Goal: Task Accomplishment & Management: Use online tool/utility

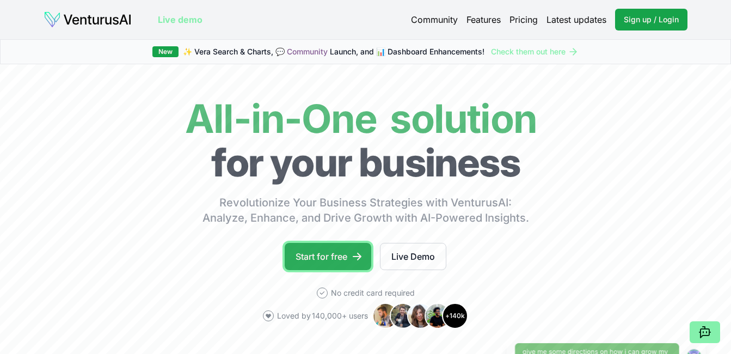
click at [349, 256] on link "Start for free" at bounding box center [328, 256] width 87 height 27
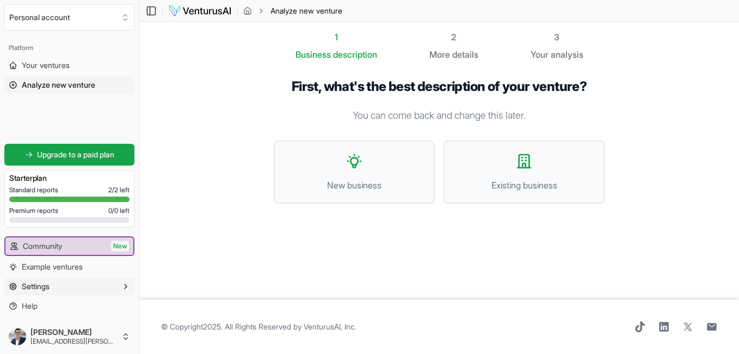
click at [126, 289] on icon "button" at bounding box center [125, 286] width 9 height 9
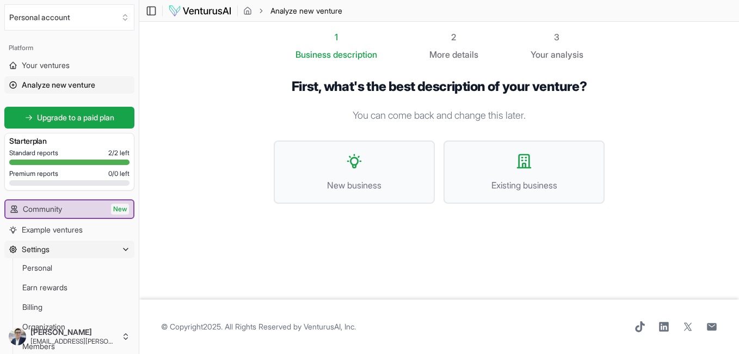
click at [120, 252] on button "Settings" at bounding box center [69, 249] width 130 height 17
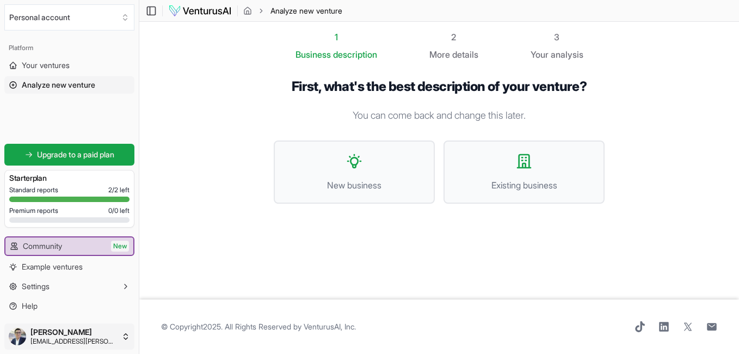
click at [60, 335] on html "We value your privacy We use cookies to enhance your browsing experience, serve…" at bounding box center [369, 177] width 739 height 354
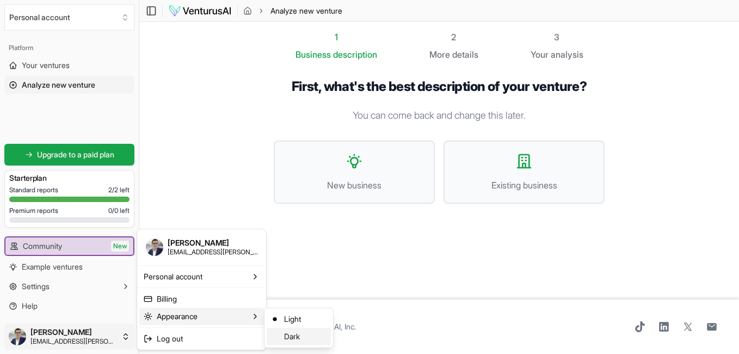
click at [283, 335] on div "Dark" at bounding box center [299, 336] width 64 height 17
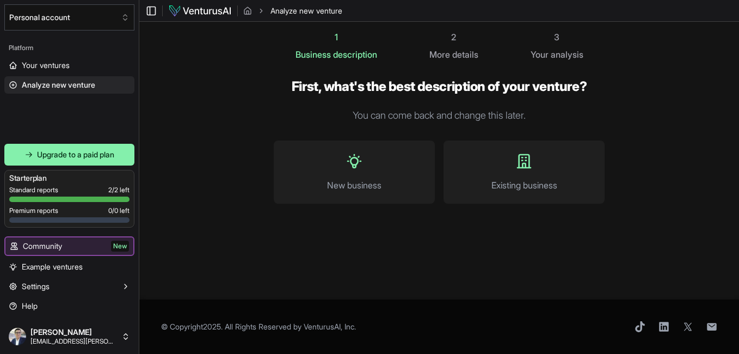
click at [57, 333] on html "We value your privacy We use cookies to enhance your browsing experience, serve…" at bounding box center [369, 177] width 739 height 354
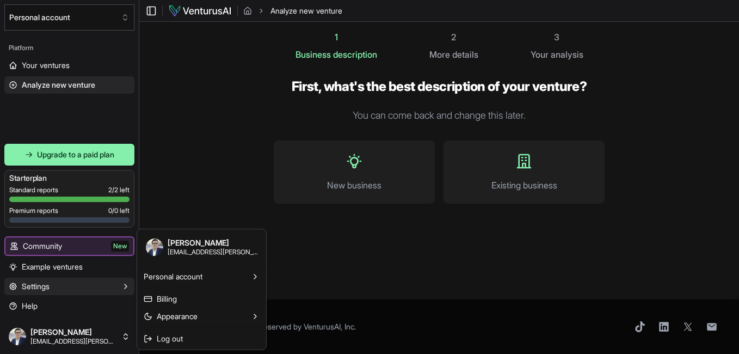
click at [24, 290] on html "We value your privacy We use cookies to enhance your browsing experience, serve…" at bounding box center [369, 177] width 739 height 354
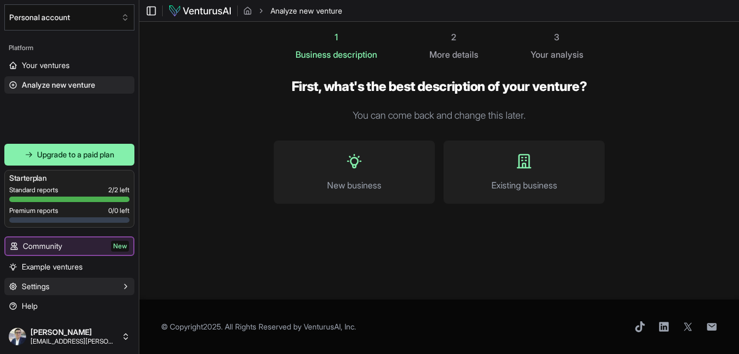
click at [24, 290] on span "Settings" at bounding box center [36, 286] width 28 height 11
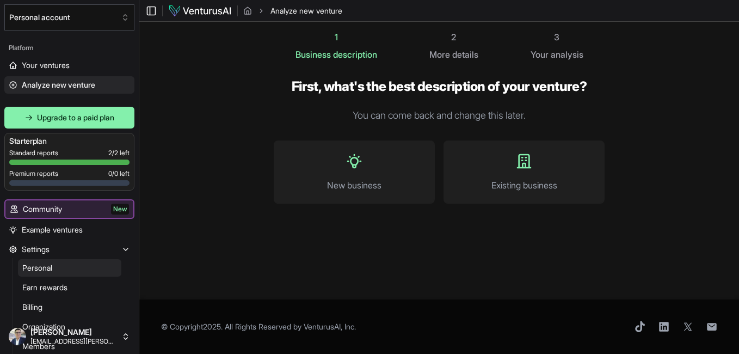
click at [33, 265] on span "Personal" at bounding box center [37, 267] width 30 height 11
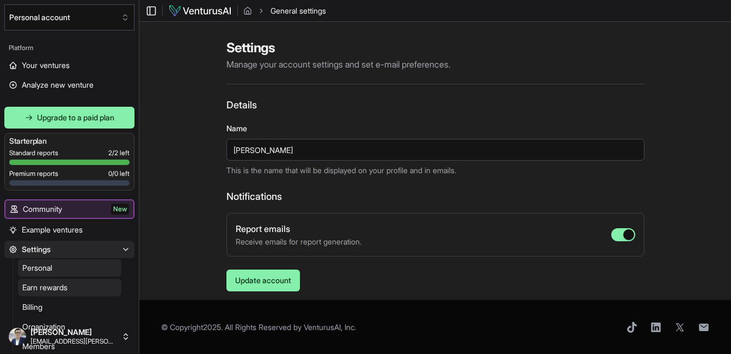
click at [40, 290] on span "Earn rewards" at bounding box center [44, 287] width 45 height 11
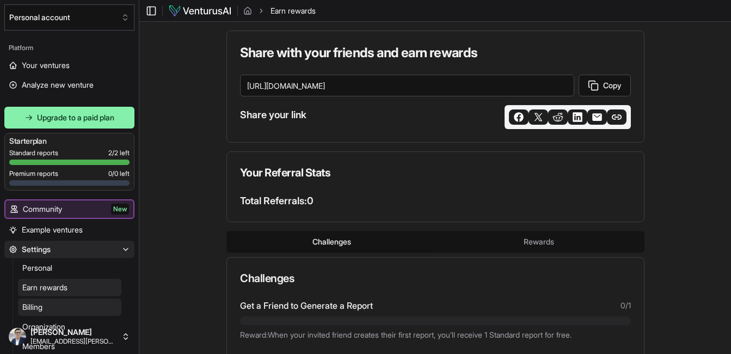
click at [31, 309] on span "Billing" at bounding box center [32, 307] width 20 height 11
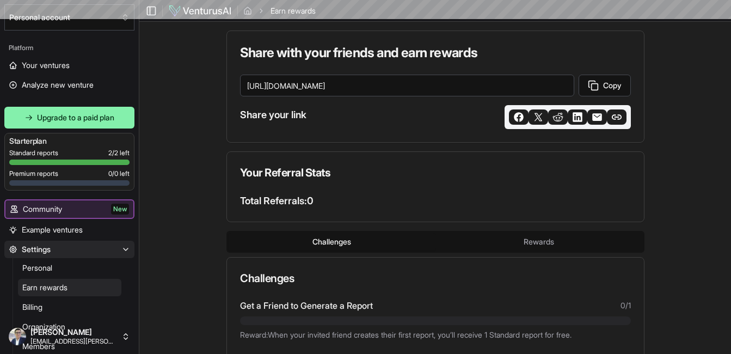
scroll to position [226, 0]
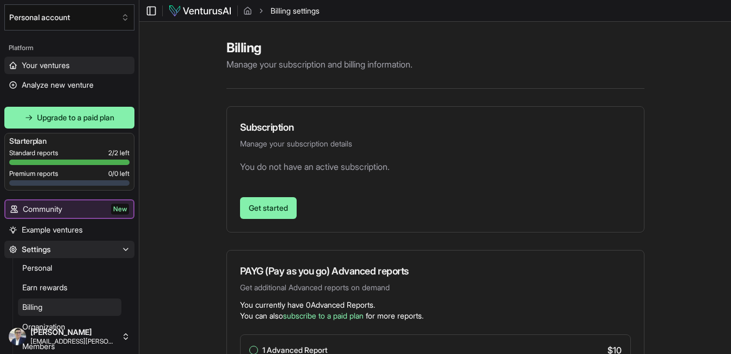
click at [48, 69] on span "Your ventures" at bounding box center [46, 65] width 48 height 11
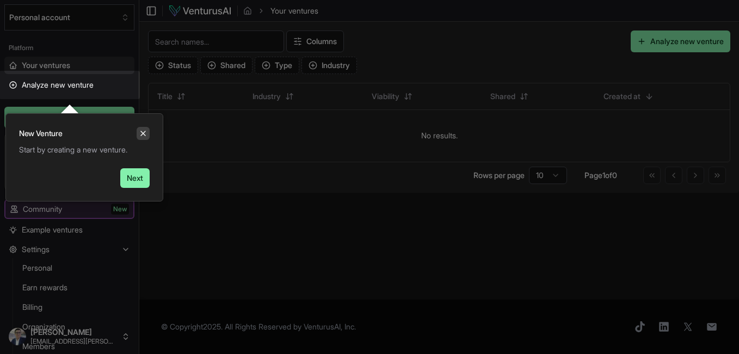
click at [143, 136] on icon "Close" at bounding box center [143, 133] width 9 height 9
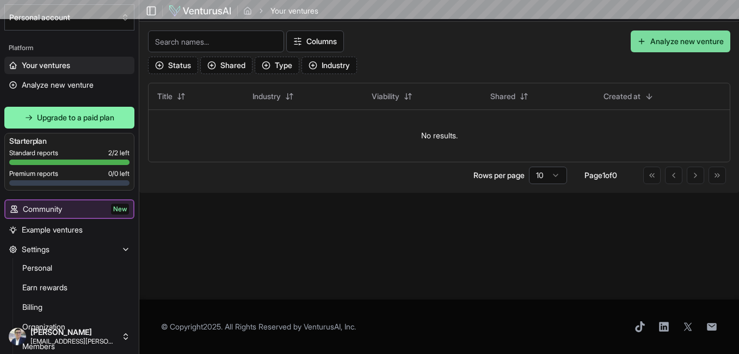
click at [658, 41] on button "Analyze new venture" at bounding box center [681, 41] width 100 height 22
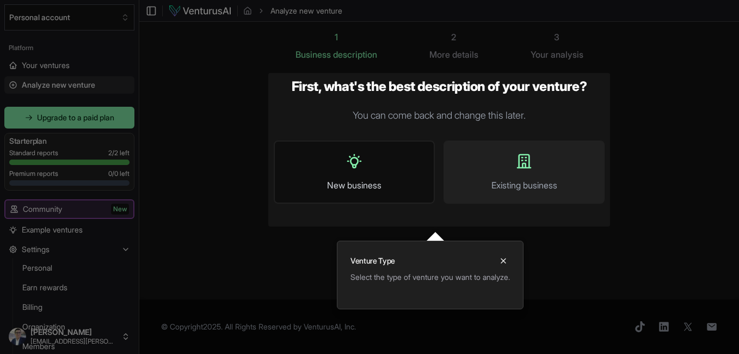
click at [354, 185] on span "New business" at bounding box center [354, 185] width 137 height 13
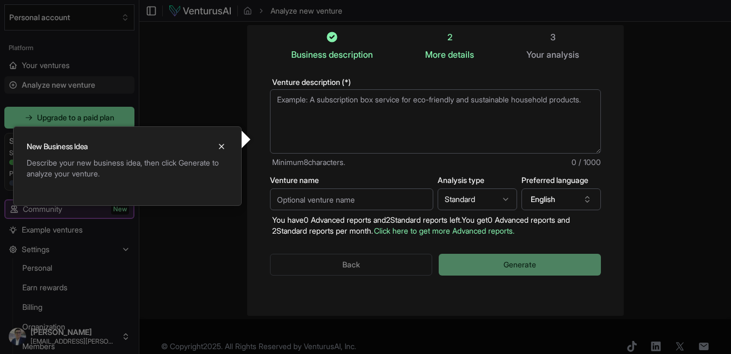
click at [331, 124] on textarea "Venture description (*)" at bounding box center [435, 121] width 331 height 64
paste textarea "El Instituto puede desarrollarse en áreas como: investigación científica, innov…"
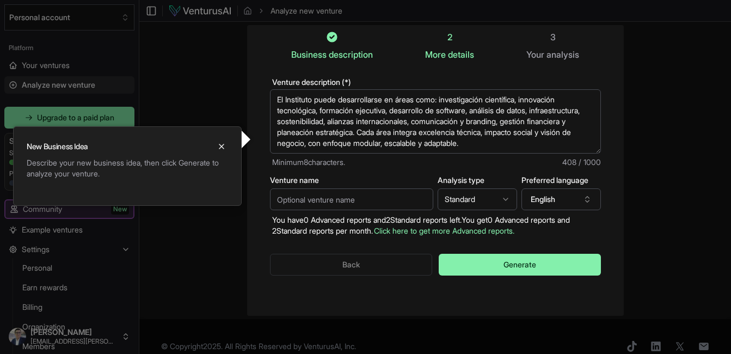
type textarea "El Instituto puede desarrollarse en áreas como: investigación científica, innov…"
click at [302, 202] on input "Venture name" at bounding box center [351, 199] width 163 height 22
type input "impulso X"
click at [314, 99] on textarea "El Instituto puede desarrollarse en áreas como: investigación científica, innov…" at bounding box center [435, 121] width 331 height 64
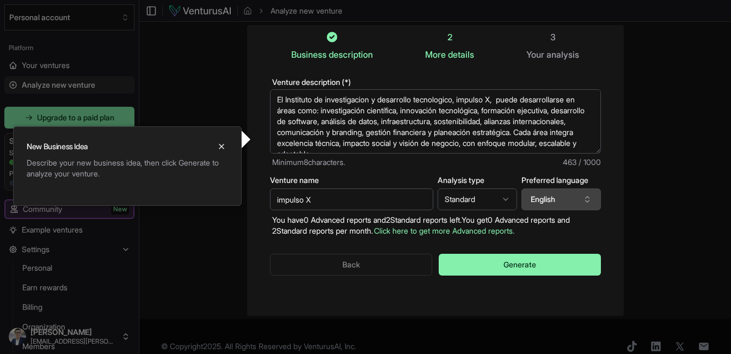
type textarea "El Instituto de investigacion y desarrollo tecnologico, impulso X, puede desarr…"
click at [556, 199] on button "English" at bounding box center [561, 199] width 79 height 22
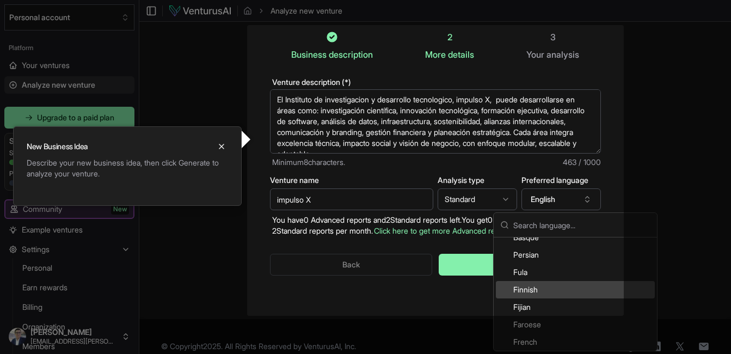
scroll to position [653, 0]
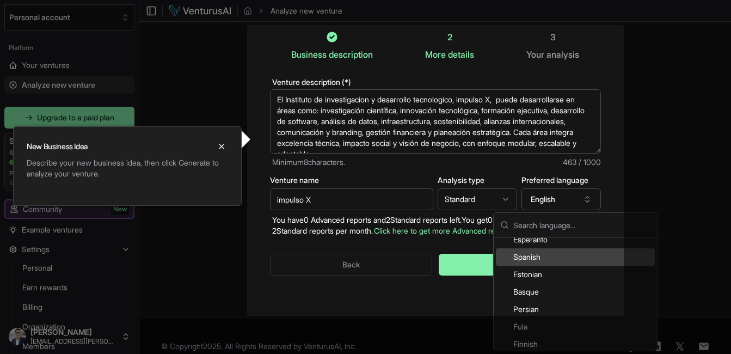
click at [525, 254] on div "Spanish" at bounding box center [575, 256] width 159 height 17
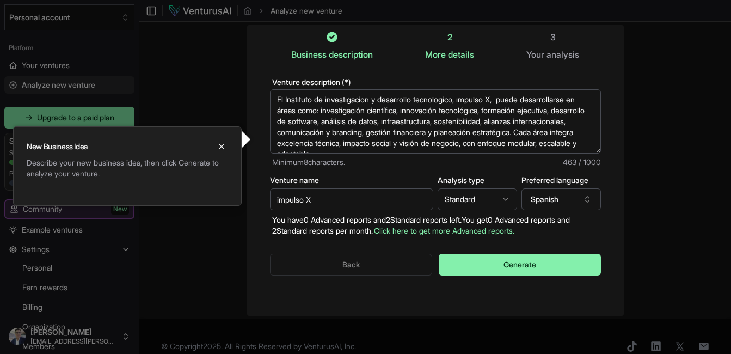
click at [500, 199] on html "We value your privacy We use cookies to enhance your browsing experience, serve…" at bounding box center [365, 177] width 731 height 354
click at [484, 199] on html "We value your privacy We use cookies to enhance your browsing experience, serve…" at bounding box center [365, 177] width 731 height 354
select select "standard"
click at [484, 266] on button "Generate" at bounding box center [520, 265] width 162 height 22
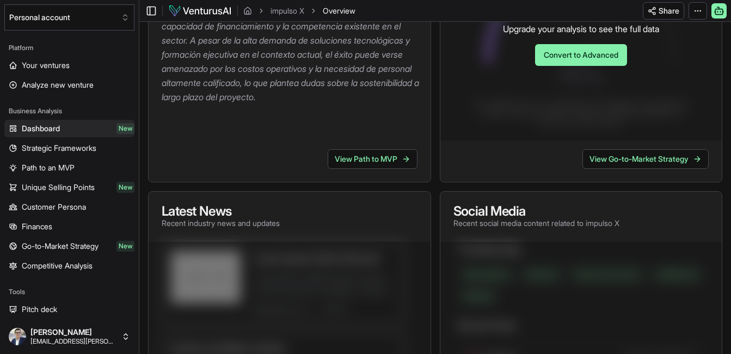
scroll to position [544, 0]
